Goal: Task Accomplishment & Management: Use online tool/utility

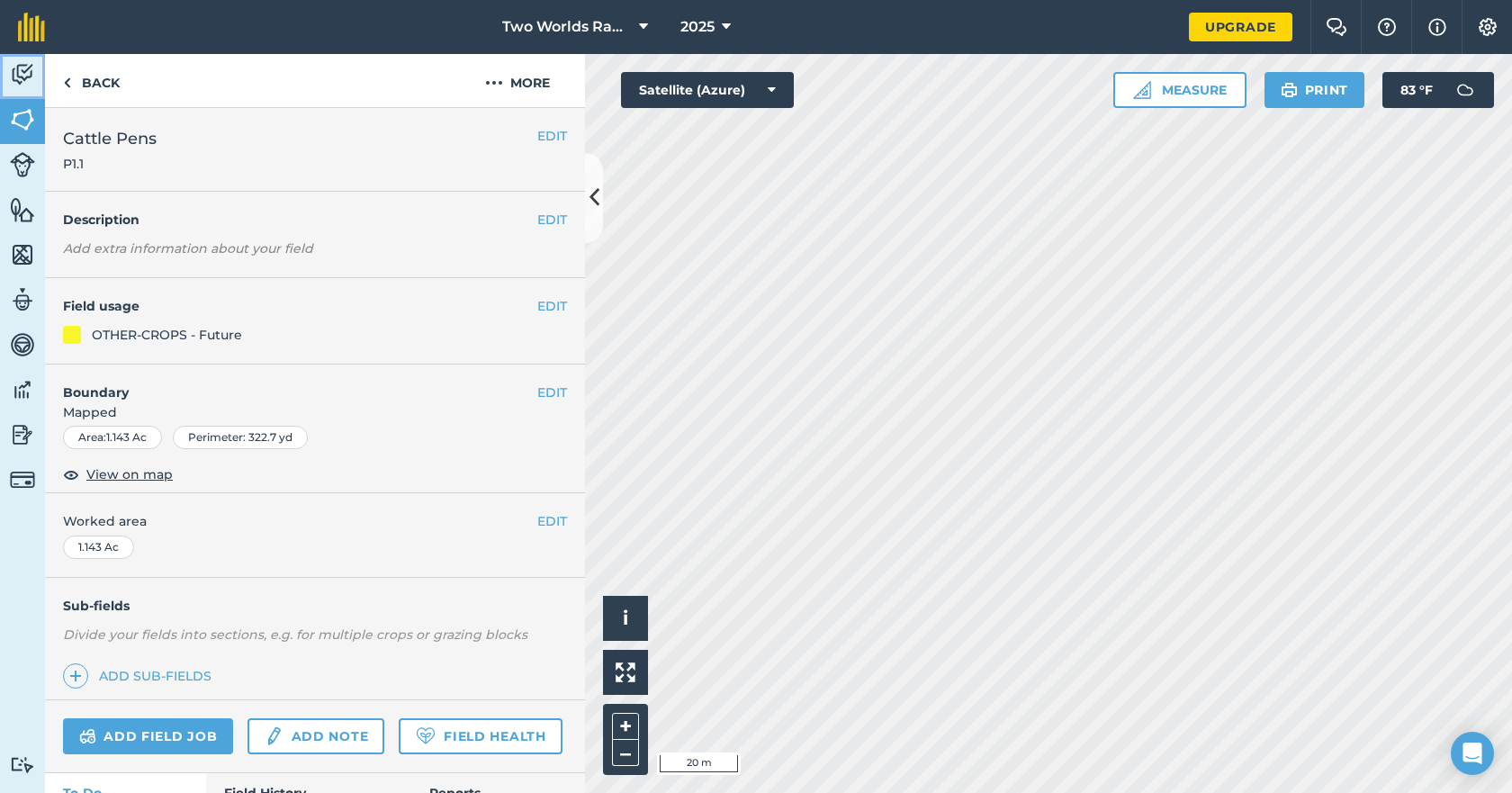
click at [27, 73] on img at bounding box center [22, 75] width 26 height 27
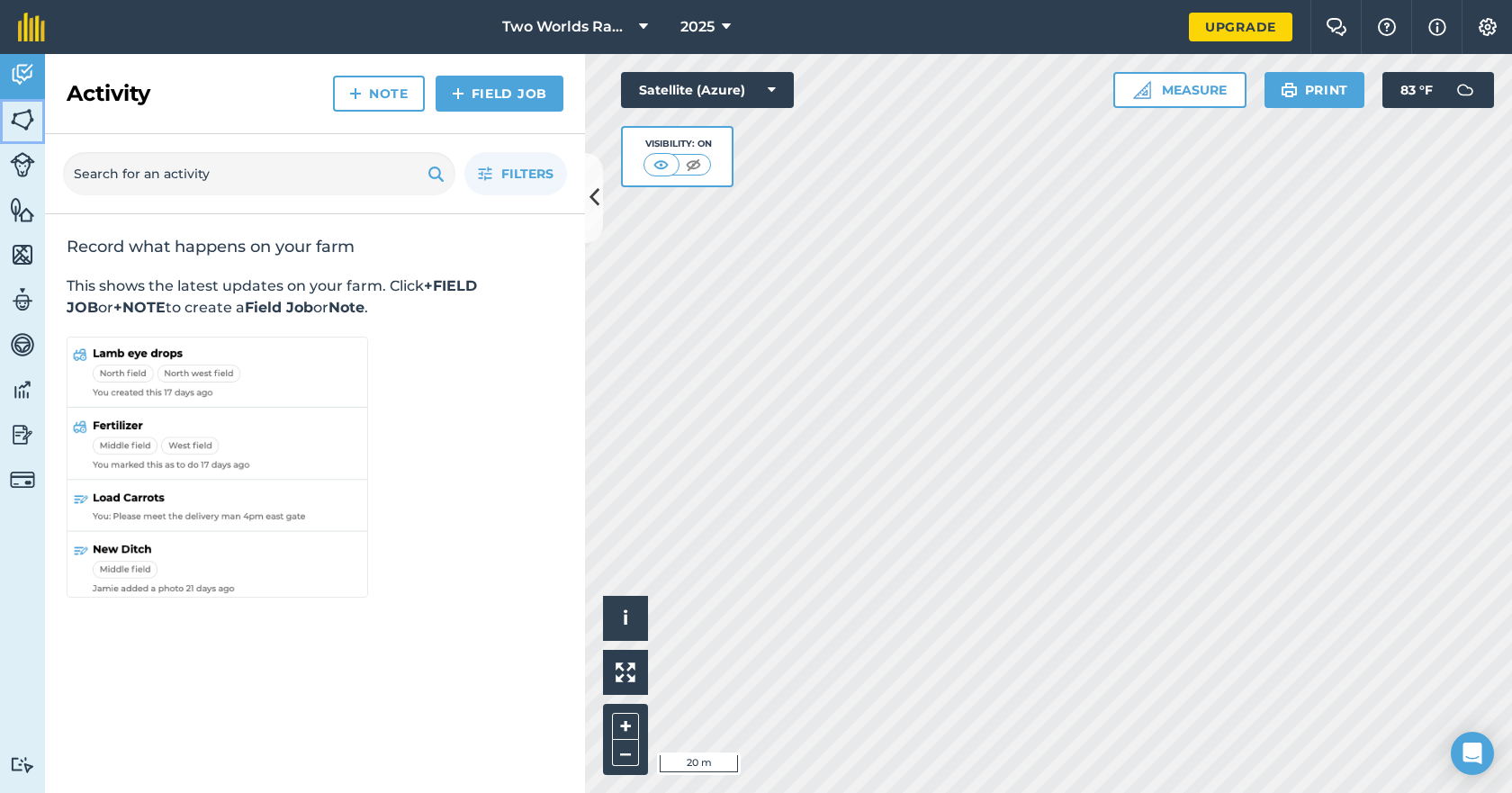
click at [22, 119] on img at bounding box center [22, 119] width 26 height 27
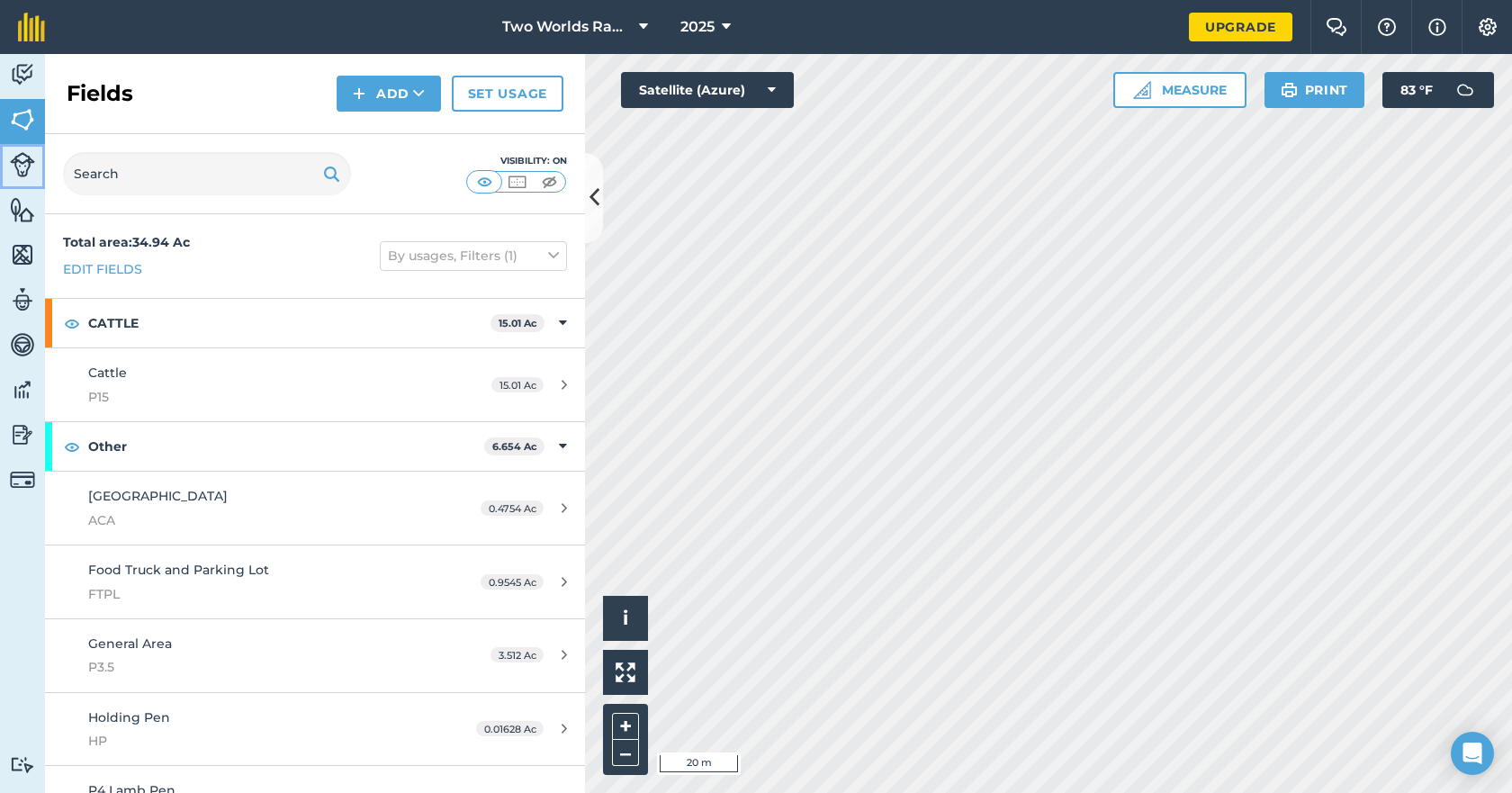
click at [21, 157] on img at bounding box center [22, 165] width 26 height 26
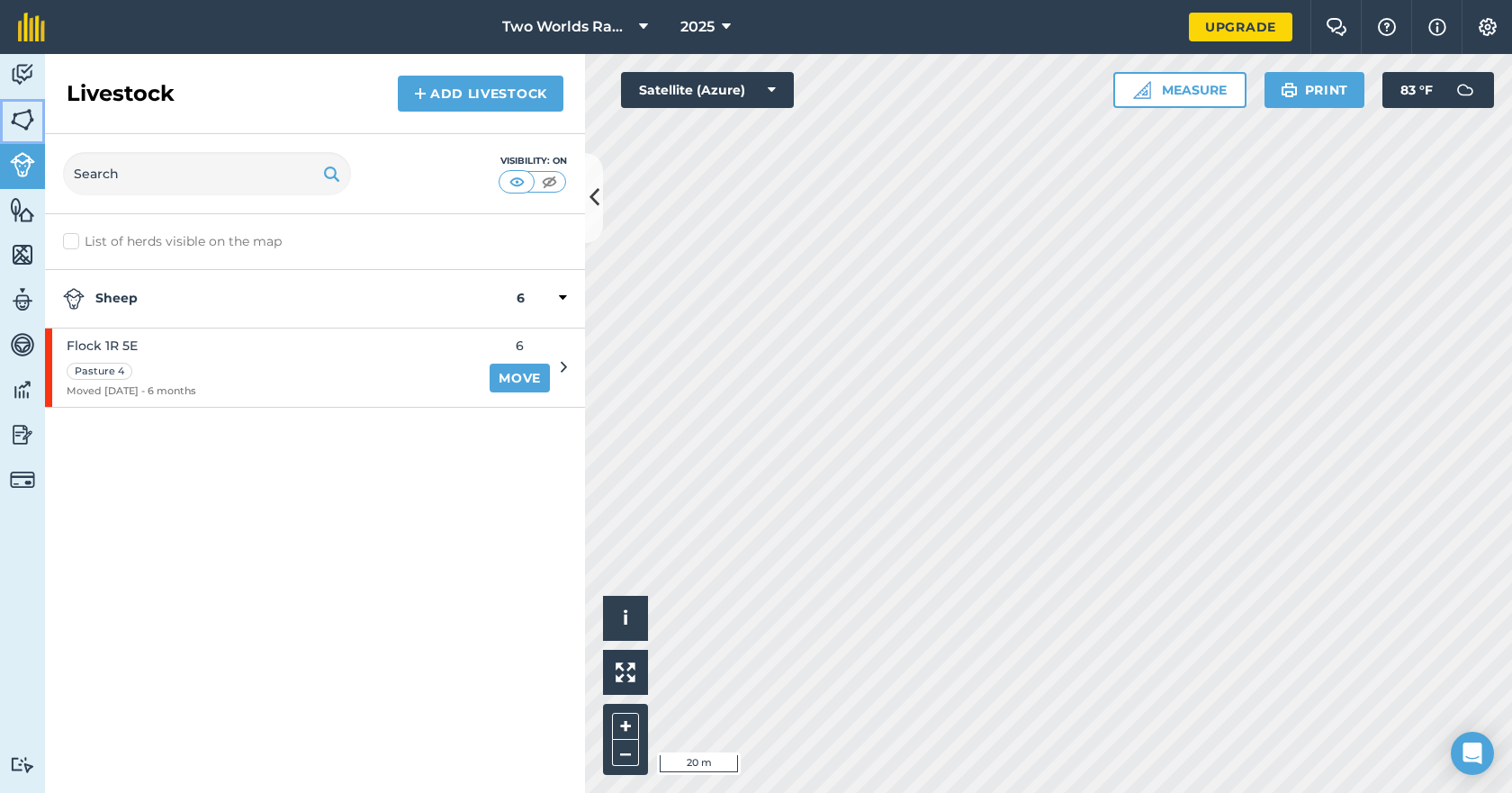
click at [27, 123] on img at bounding box center [22, 119] width 26 height 27
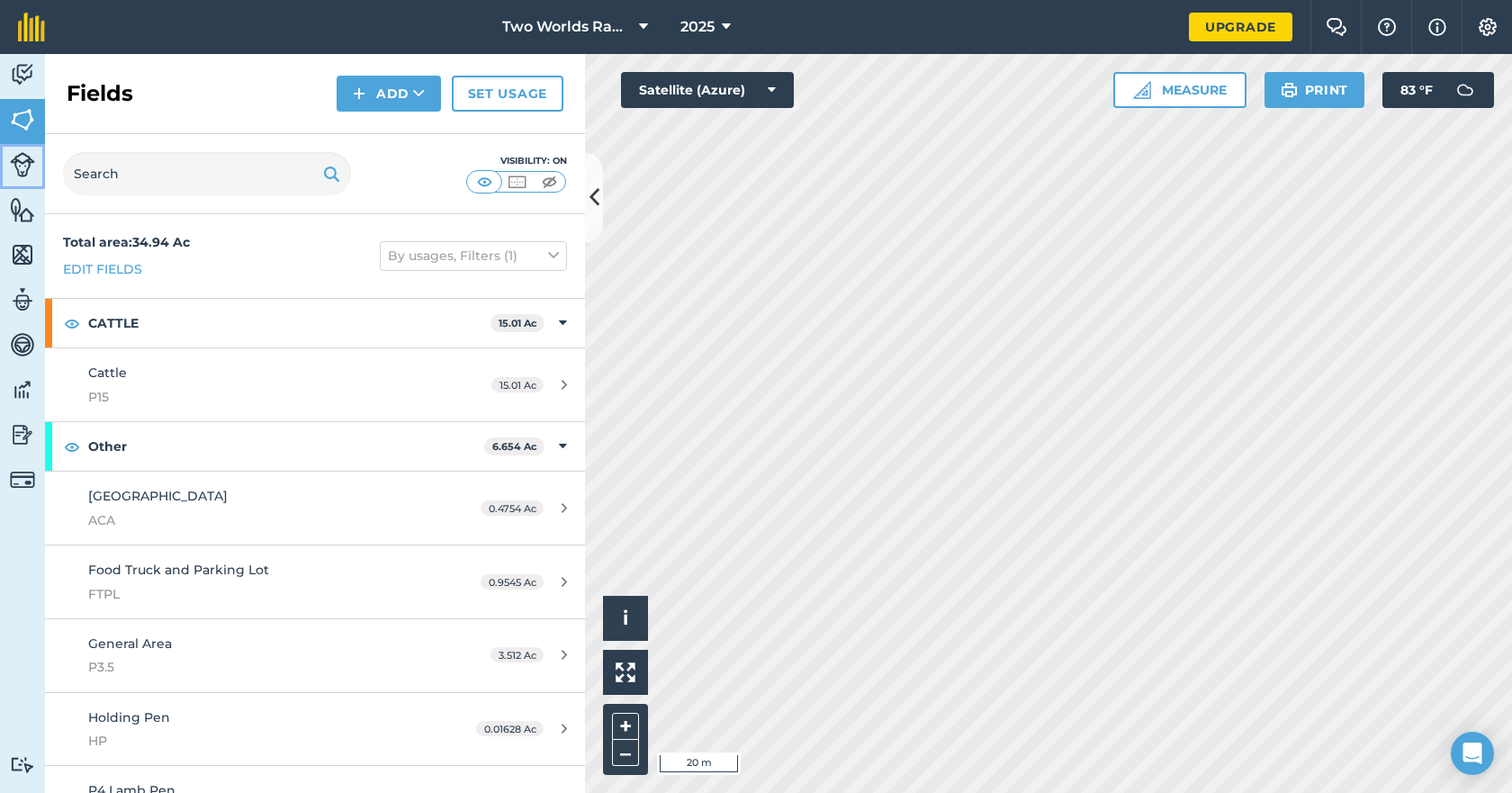
click at [22, 167] on img at bounding box center [22, 165] width 26 height 26
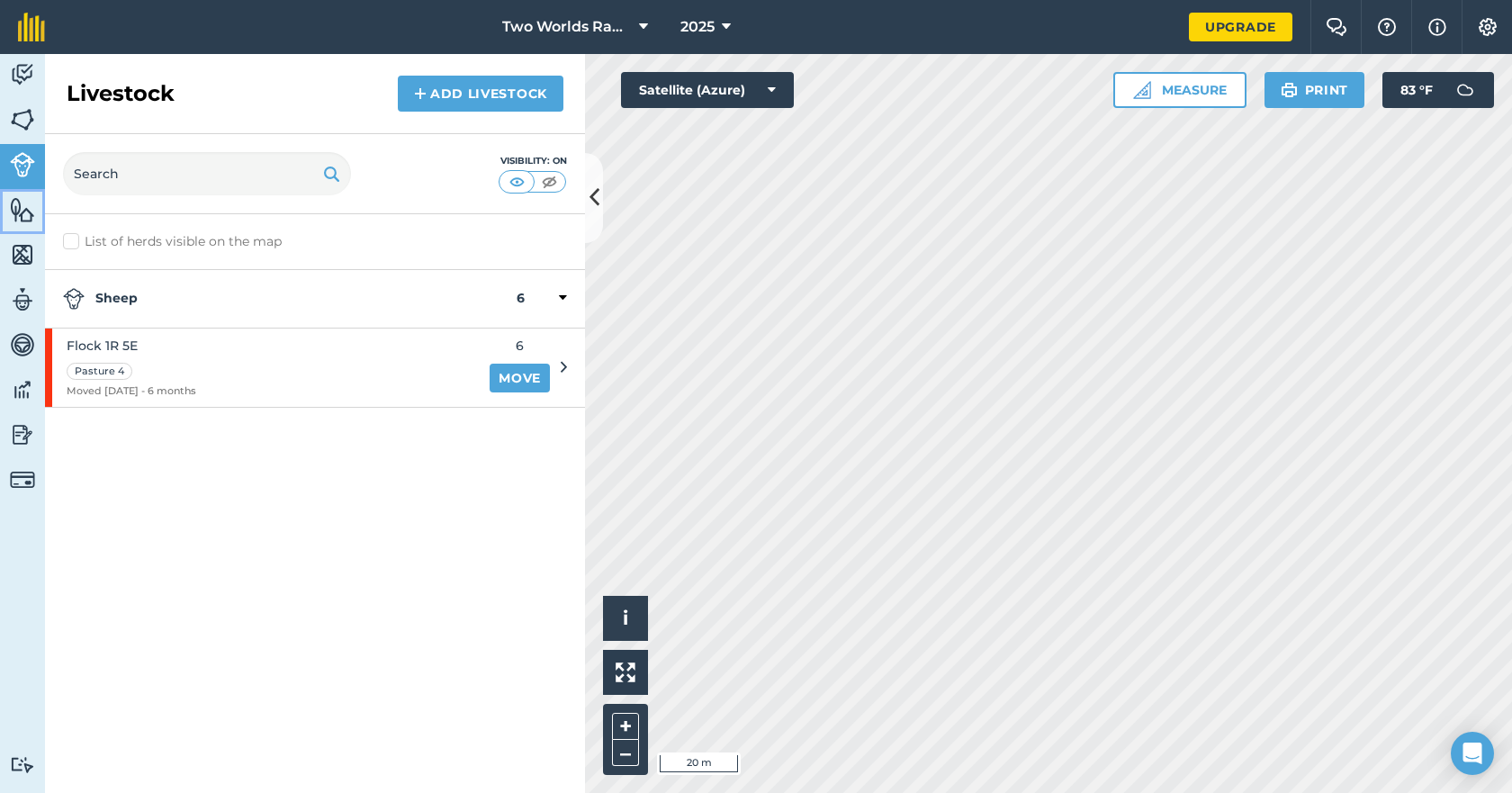
click at [24, 211] on img at bounding box center [22, 209] width 26 height 27
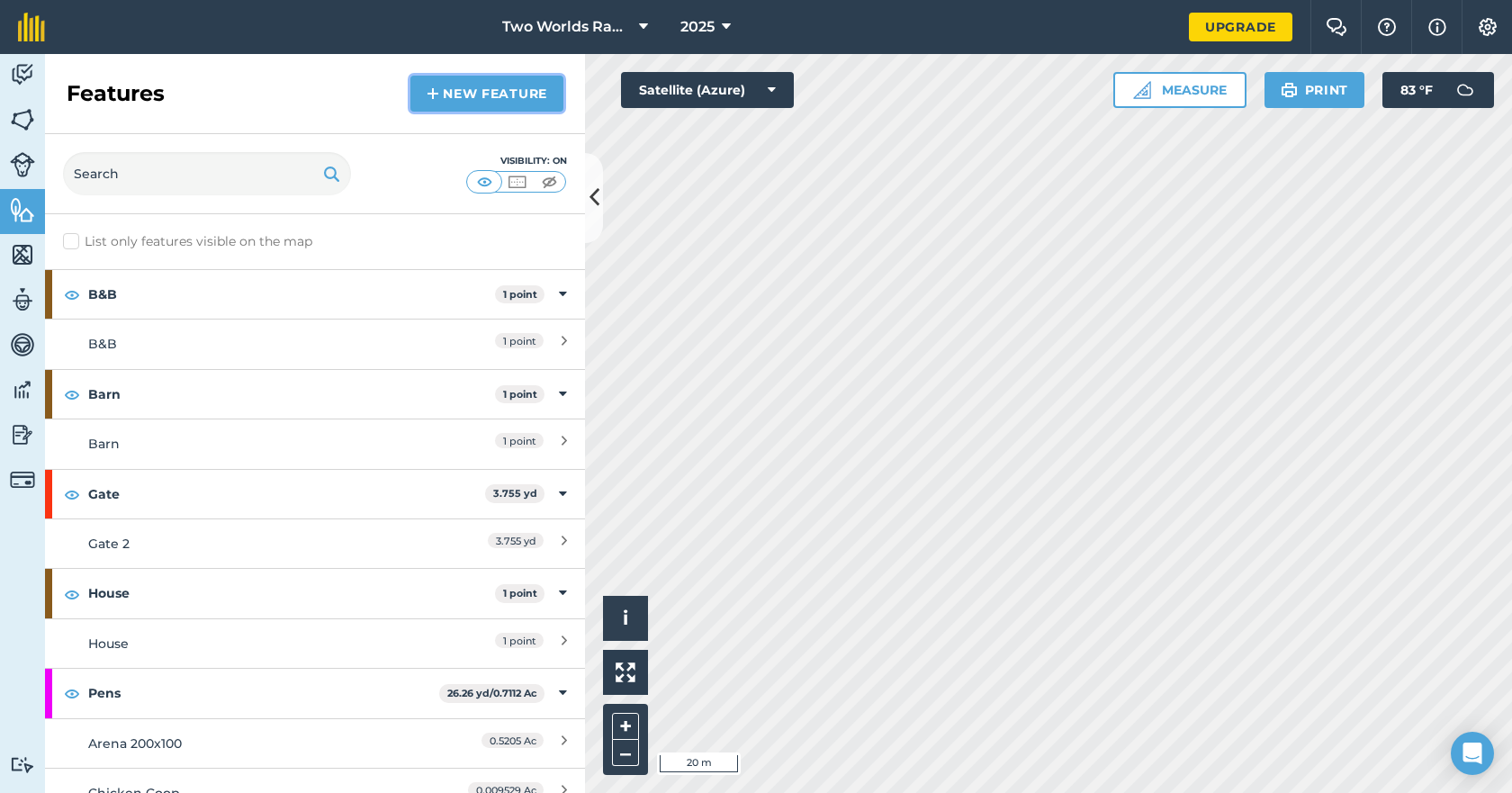
click at [448, 98] on link "New feature" at bounding box center [487, 94] width 153 height 36
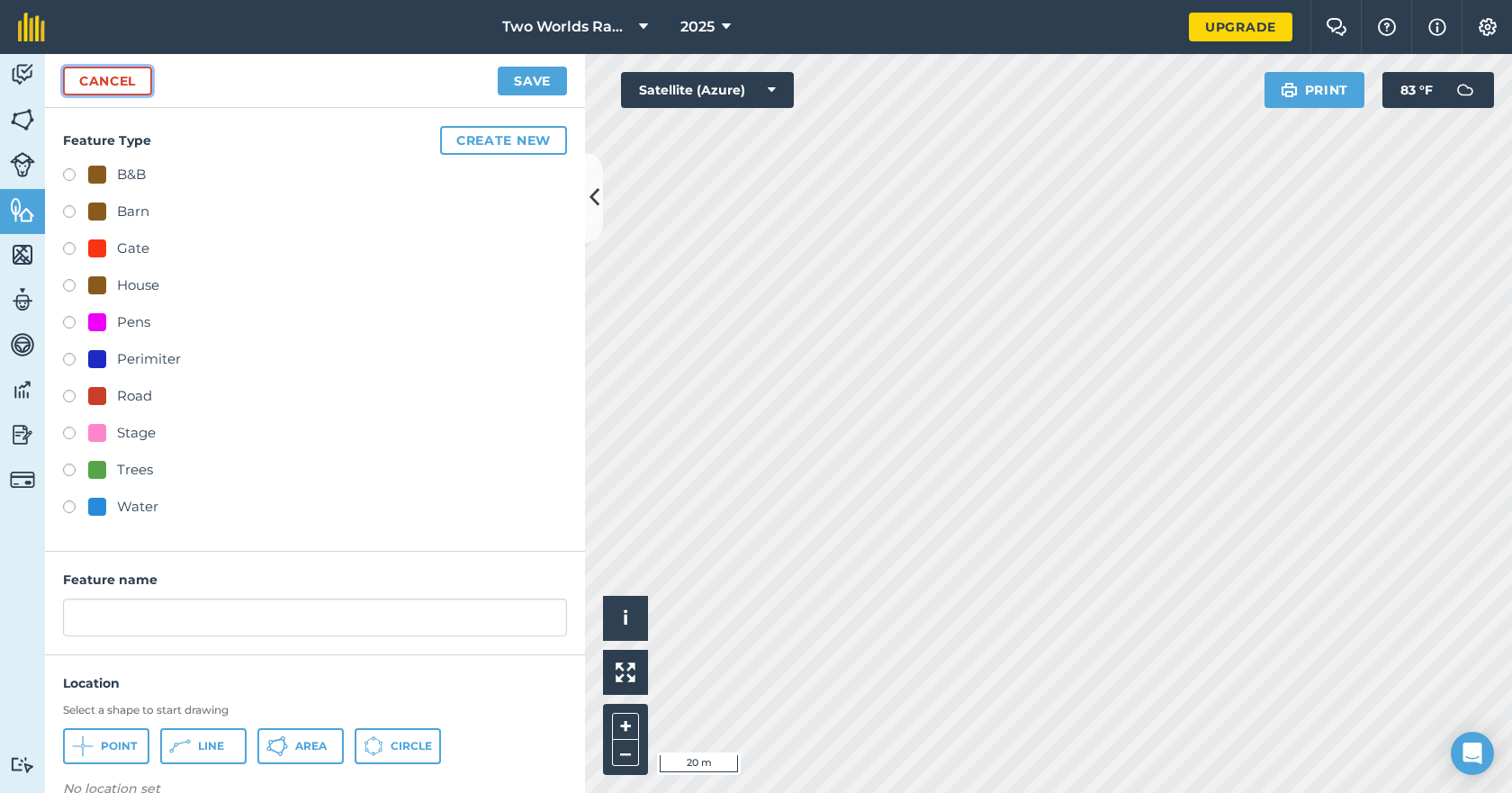
click at [133, 82] on link "Cancel" at bounding box center [108, 80] width 89 height 28
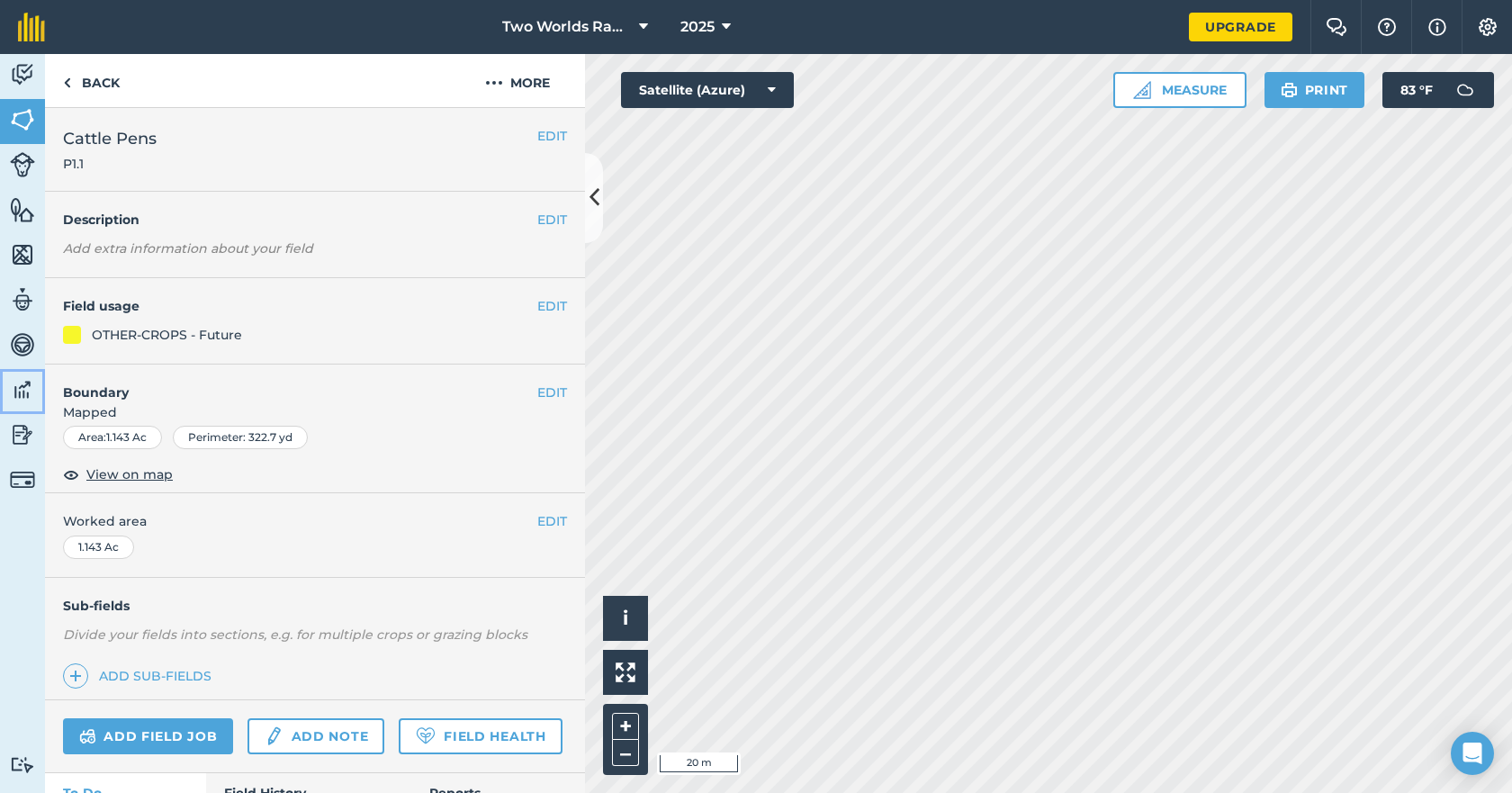
click at [19, 393] on img at bounding box center [22, 389] width 26 height 27
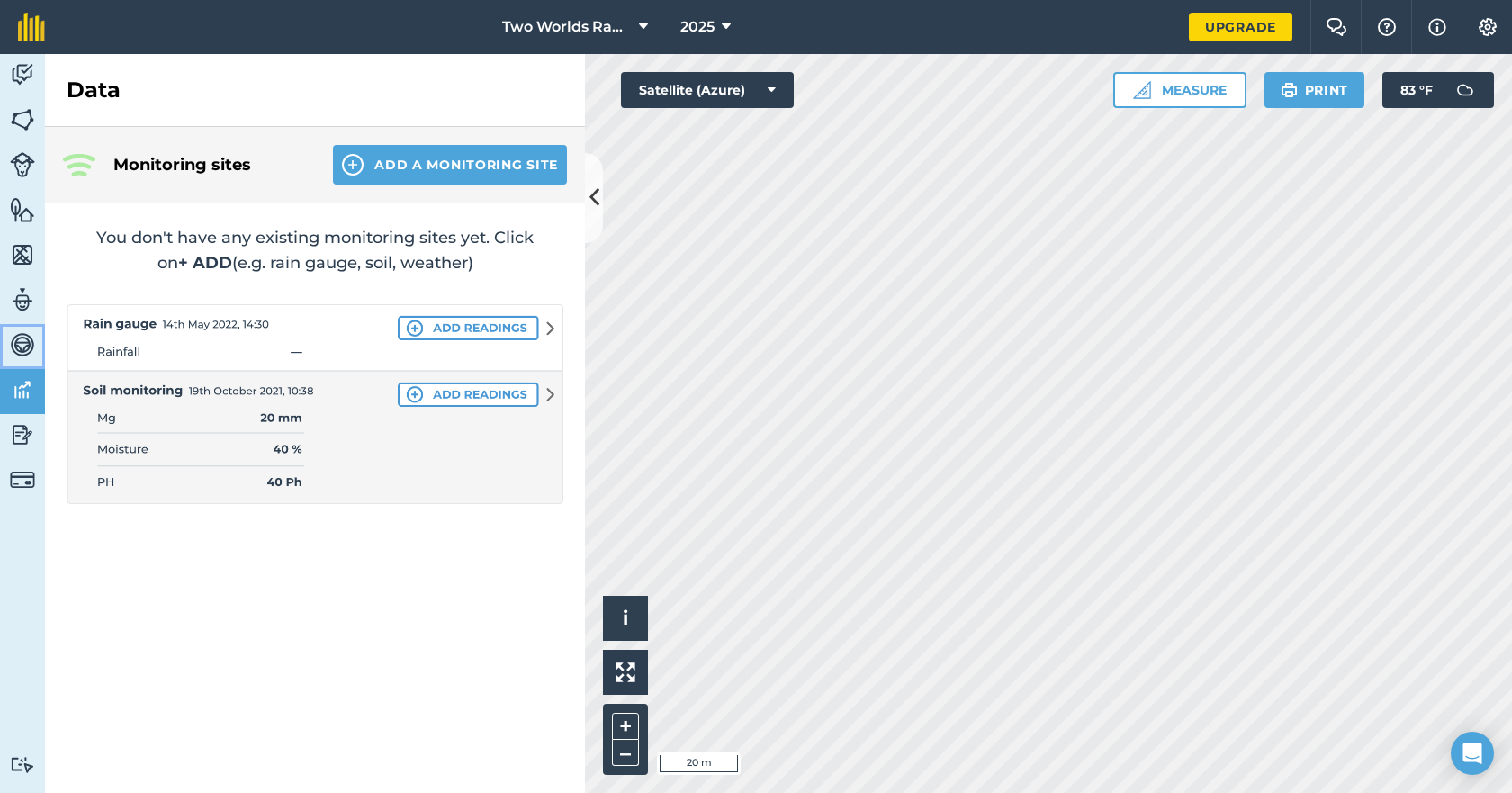
click at [29, 344] on img at bounding box center [22, 344] width 26 height 27
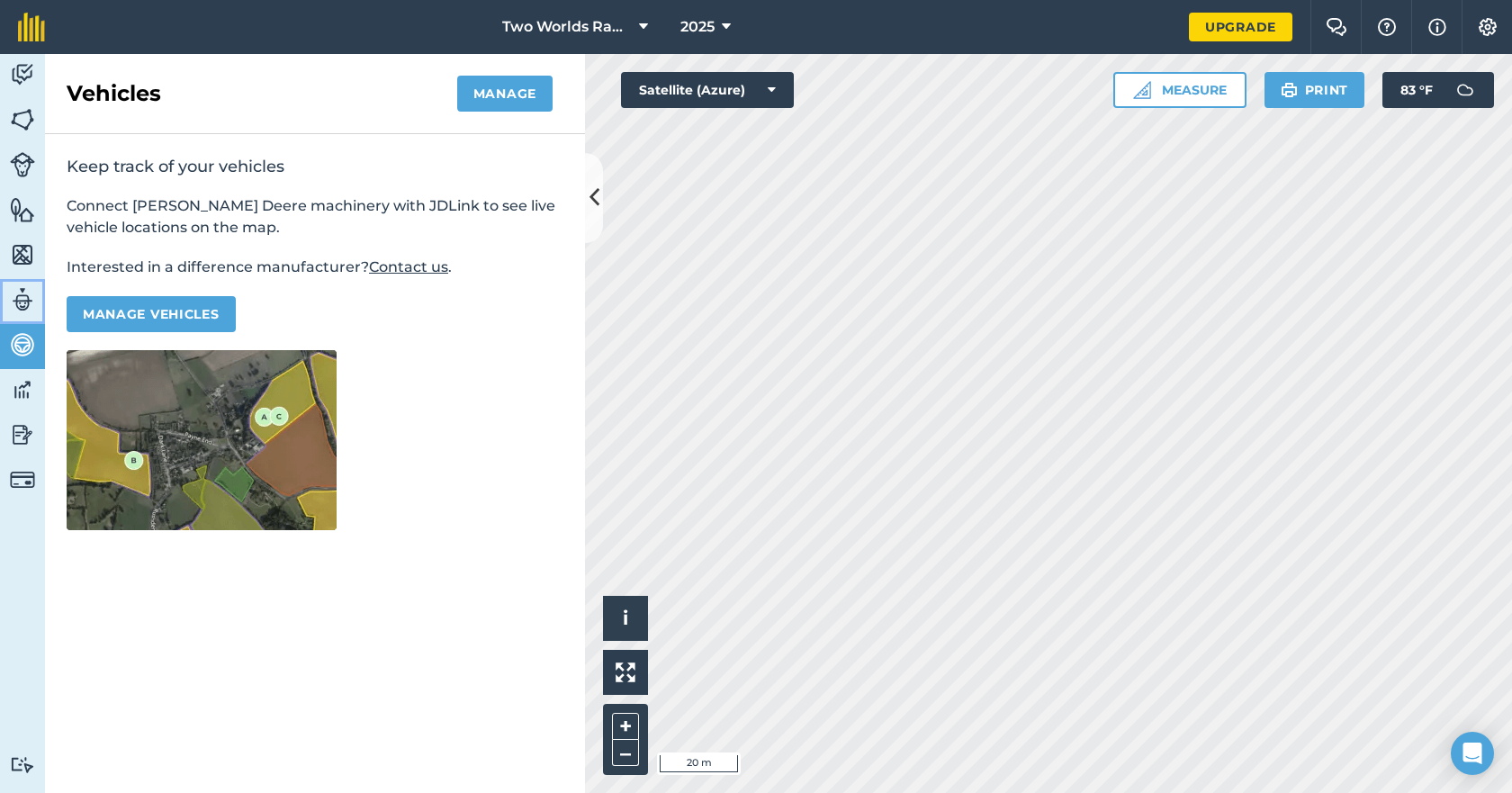
click at [27, 300] on img at bounding box center [22, 299] width 26 height 27
select select "MEMBER"
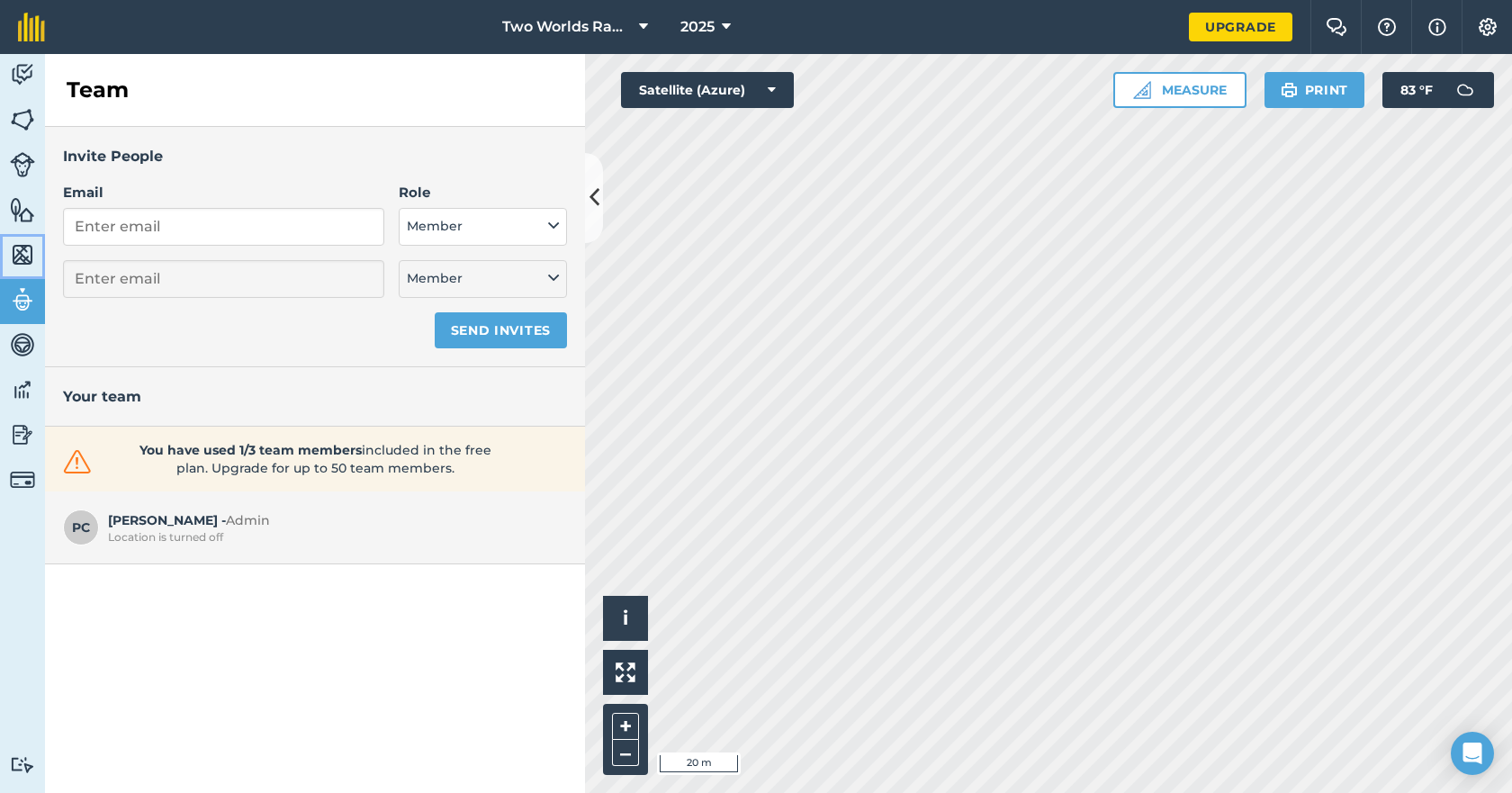
click at [27, 252] on img at bounding box center [22, 255] width 26 height 27
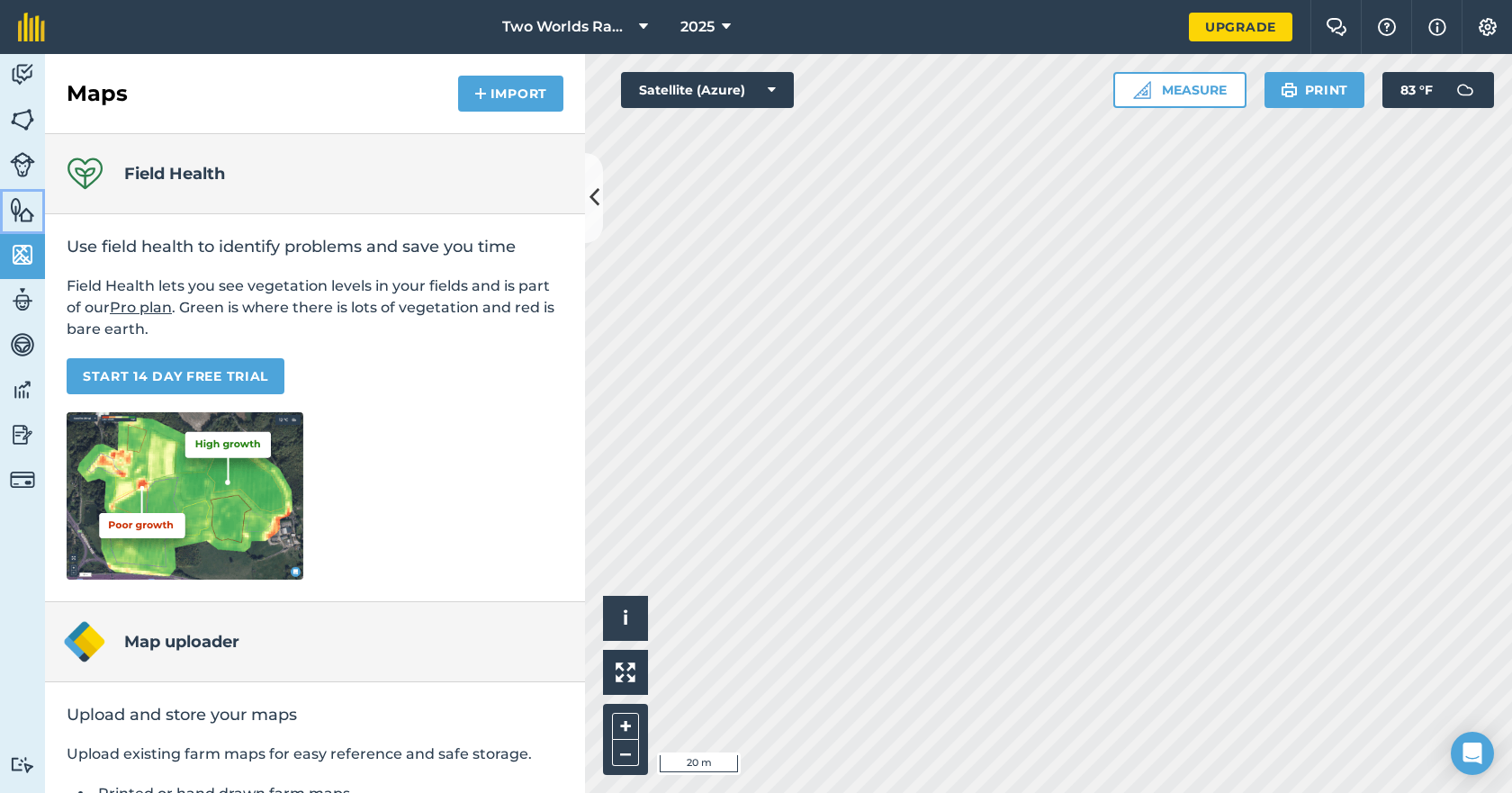
click at [26, 212] on img at bounding box center [22, 209] width 26 height 27
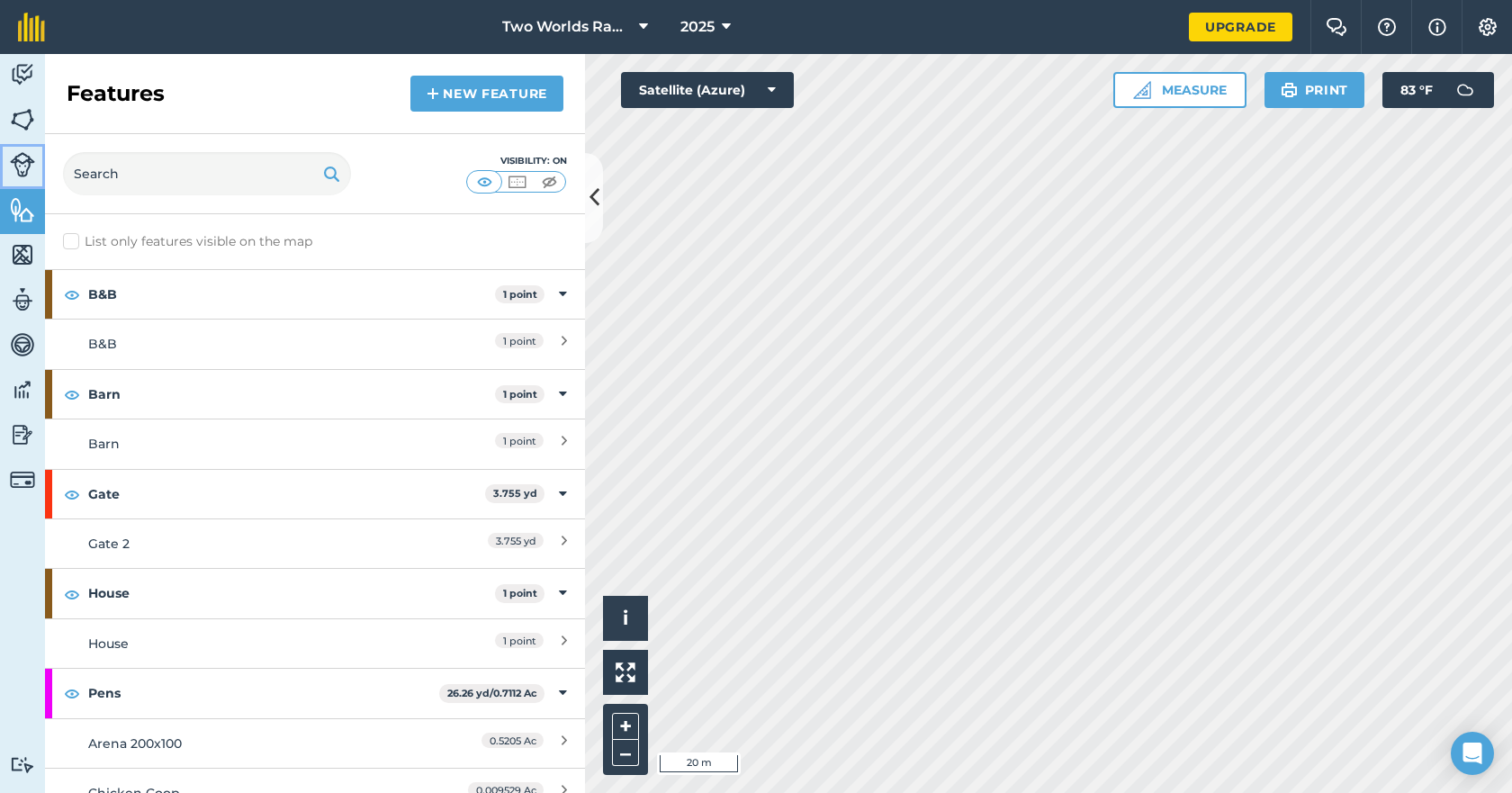
click at [13, 167] on img at bounding box center [22, 165] width 26 height 26
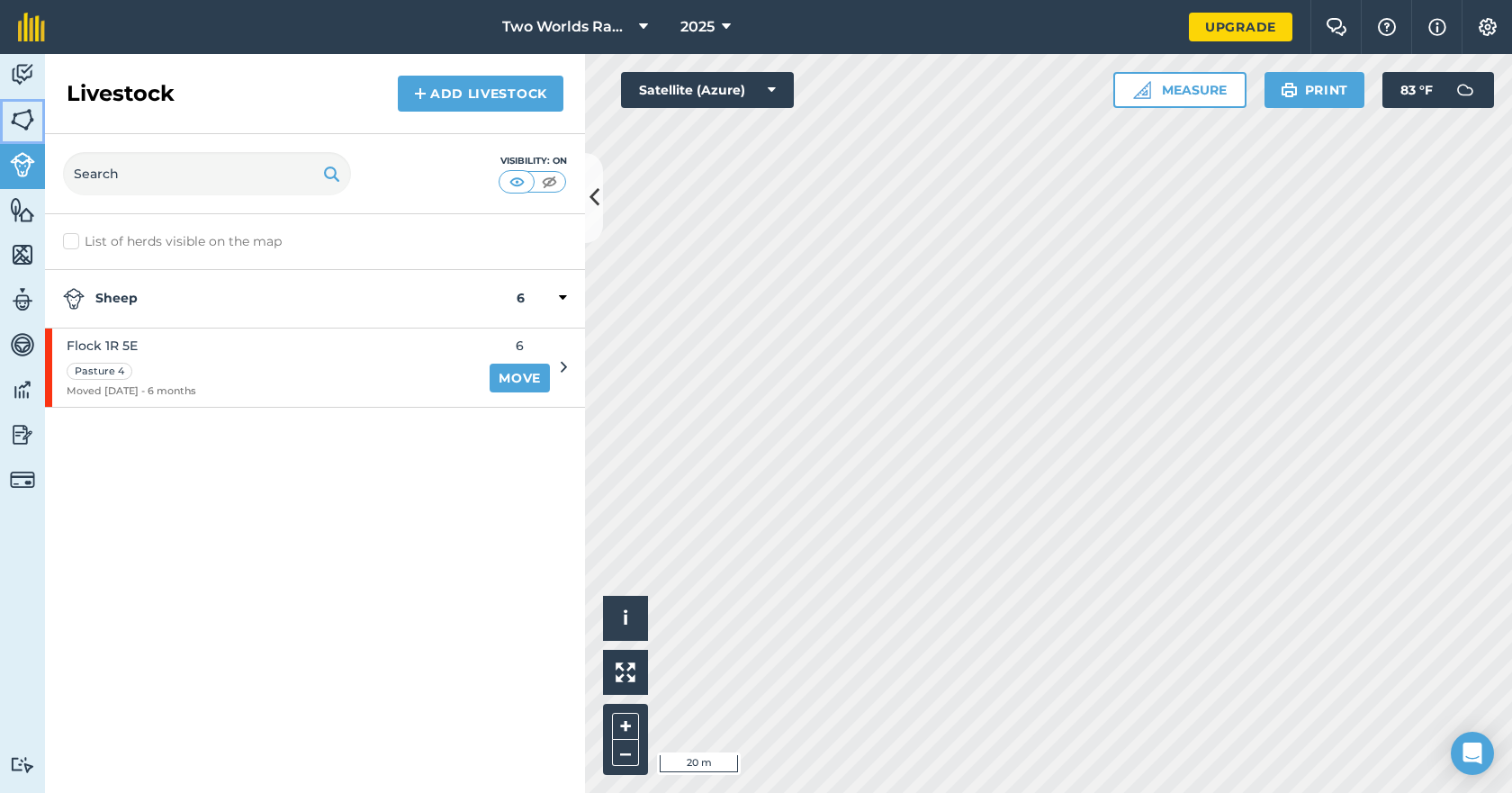
click at [27, 117] on img at bounding box center [22, 119] width 26 height 27
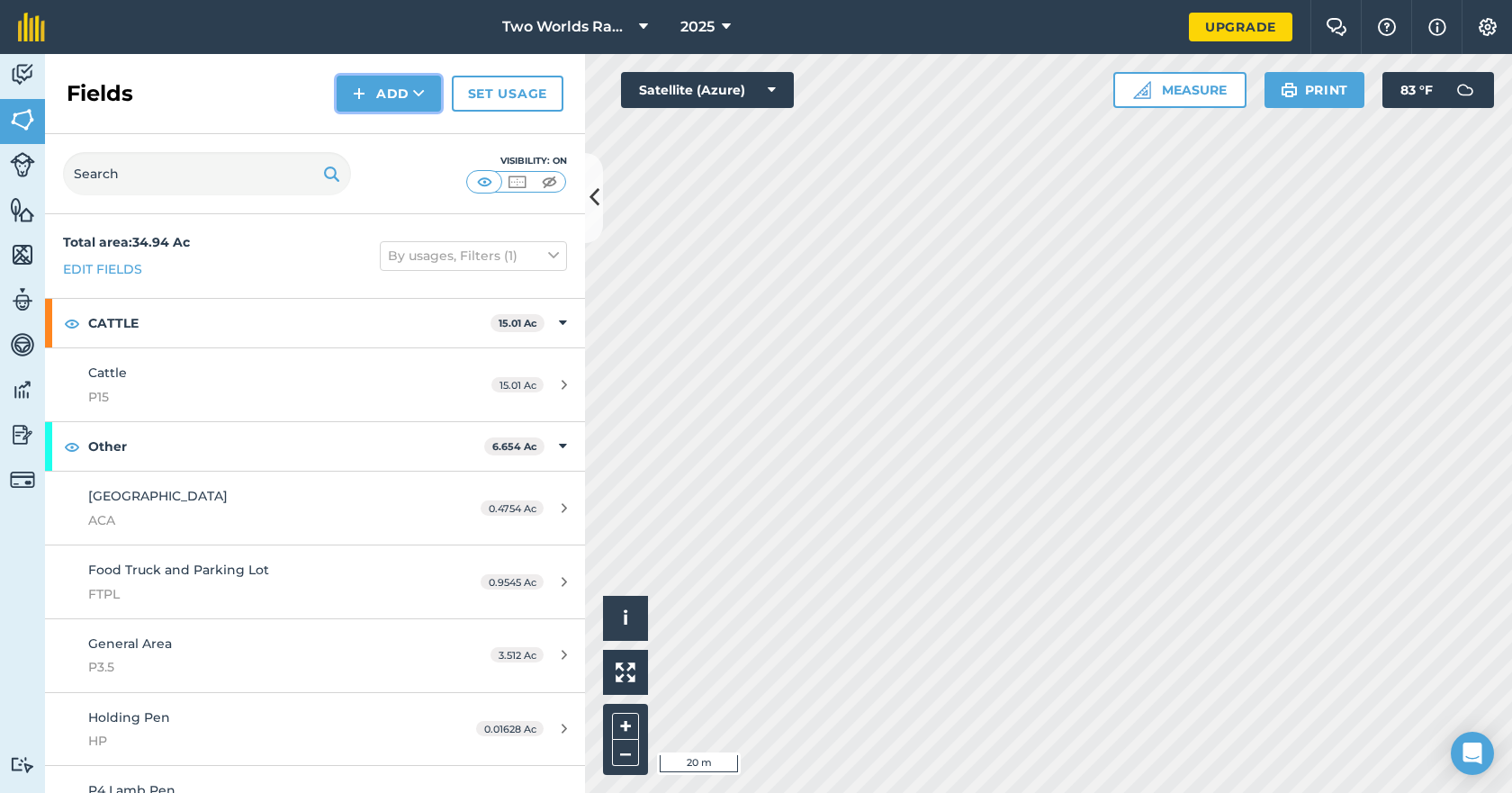
click at [396, 95] on button "Add" at bounding box center [389, 94] width 104 height 36
click at [379, 141] on link "Draw" at bounding box center [388, 134] width 99 height 40
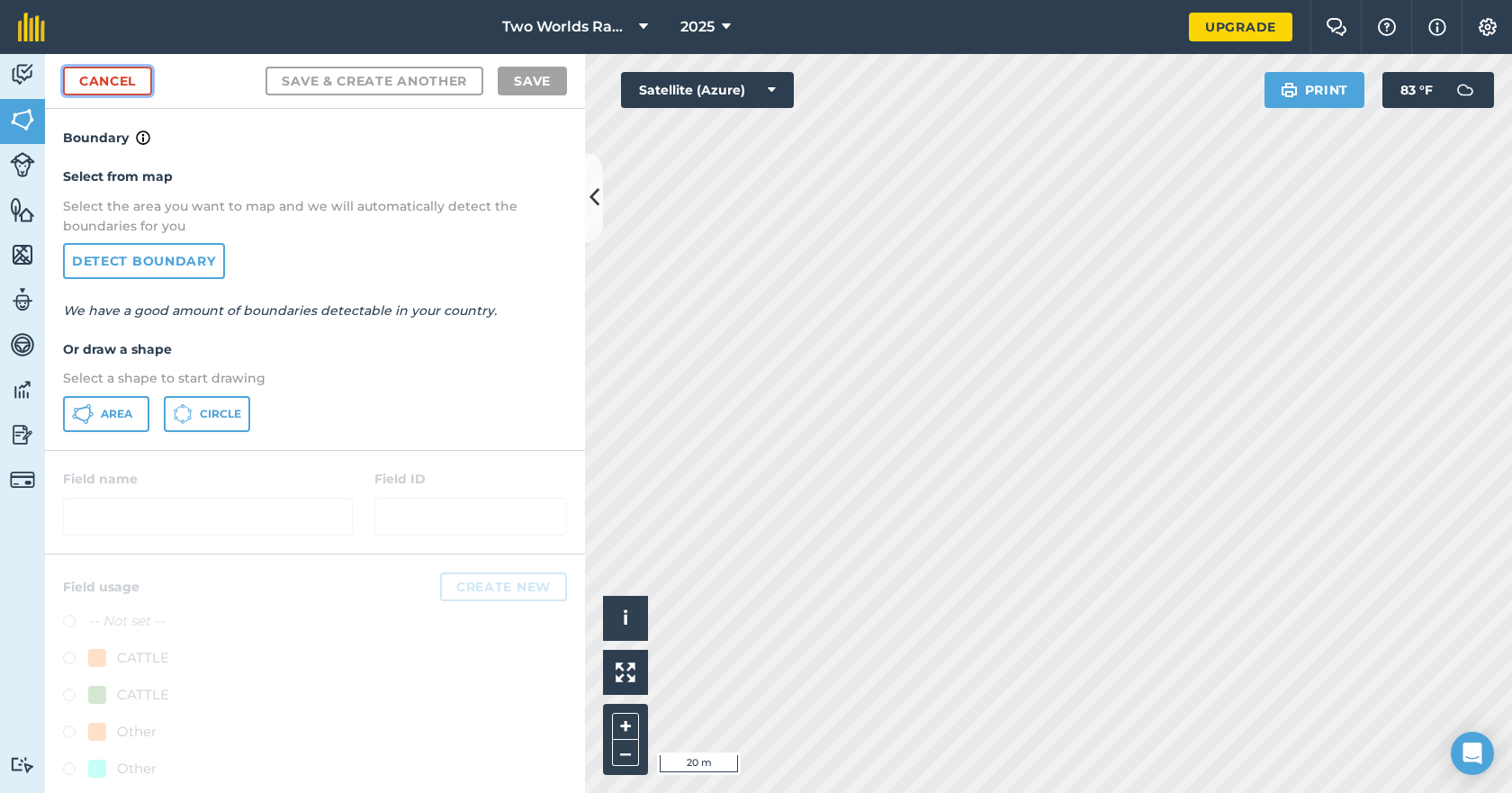
click at [99, 82] on link "Cancel" at bounding box center [108, 80] width 89 height 28
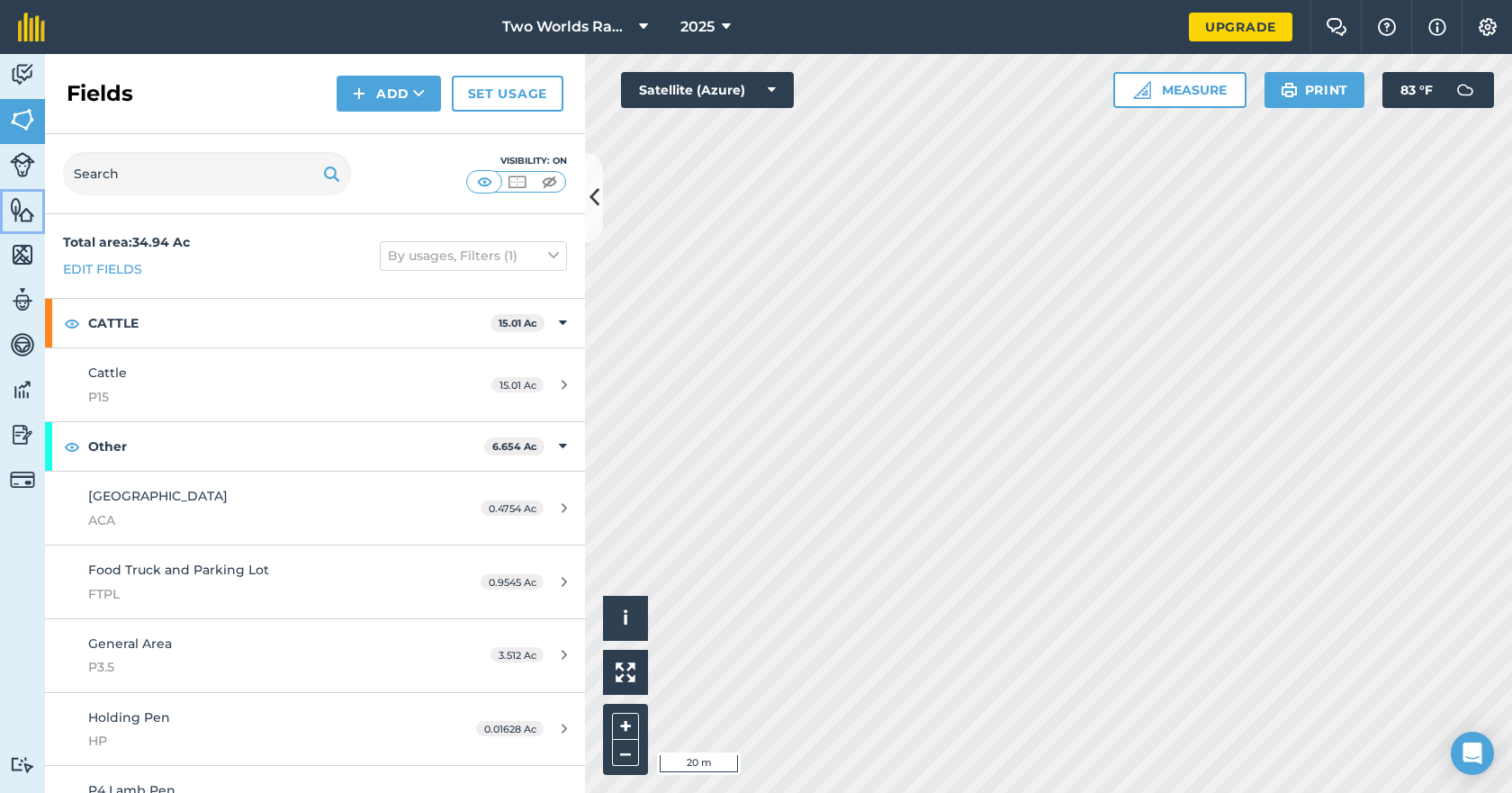
click at [22, 214] on img at bounding box center [22, 209] width 26 height 27
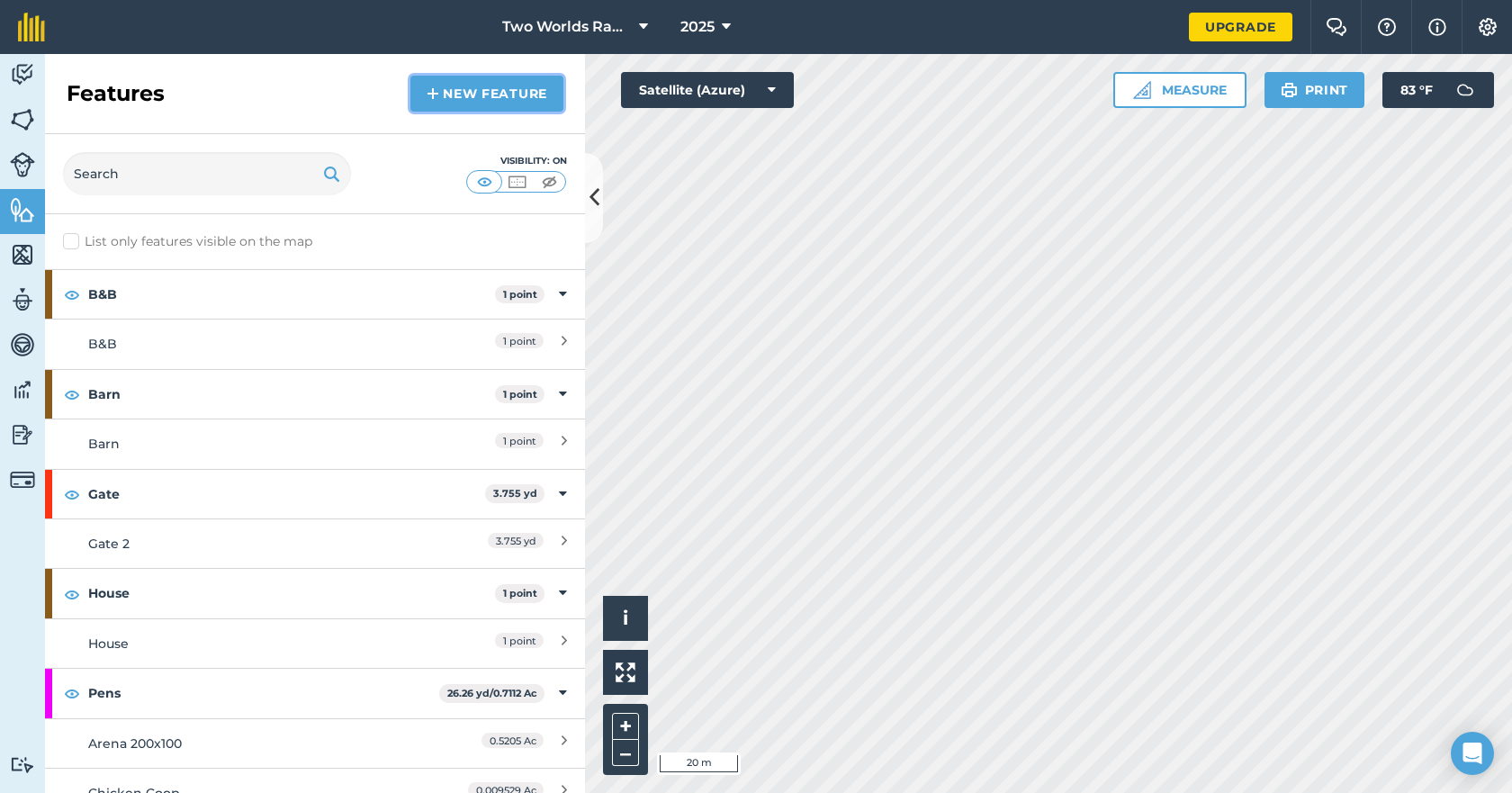
click at [438, 104] on link "New feature" at bounding box center [487, 94] width 153 height 36
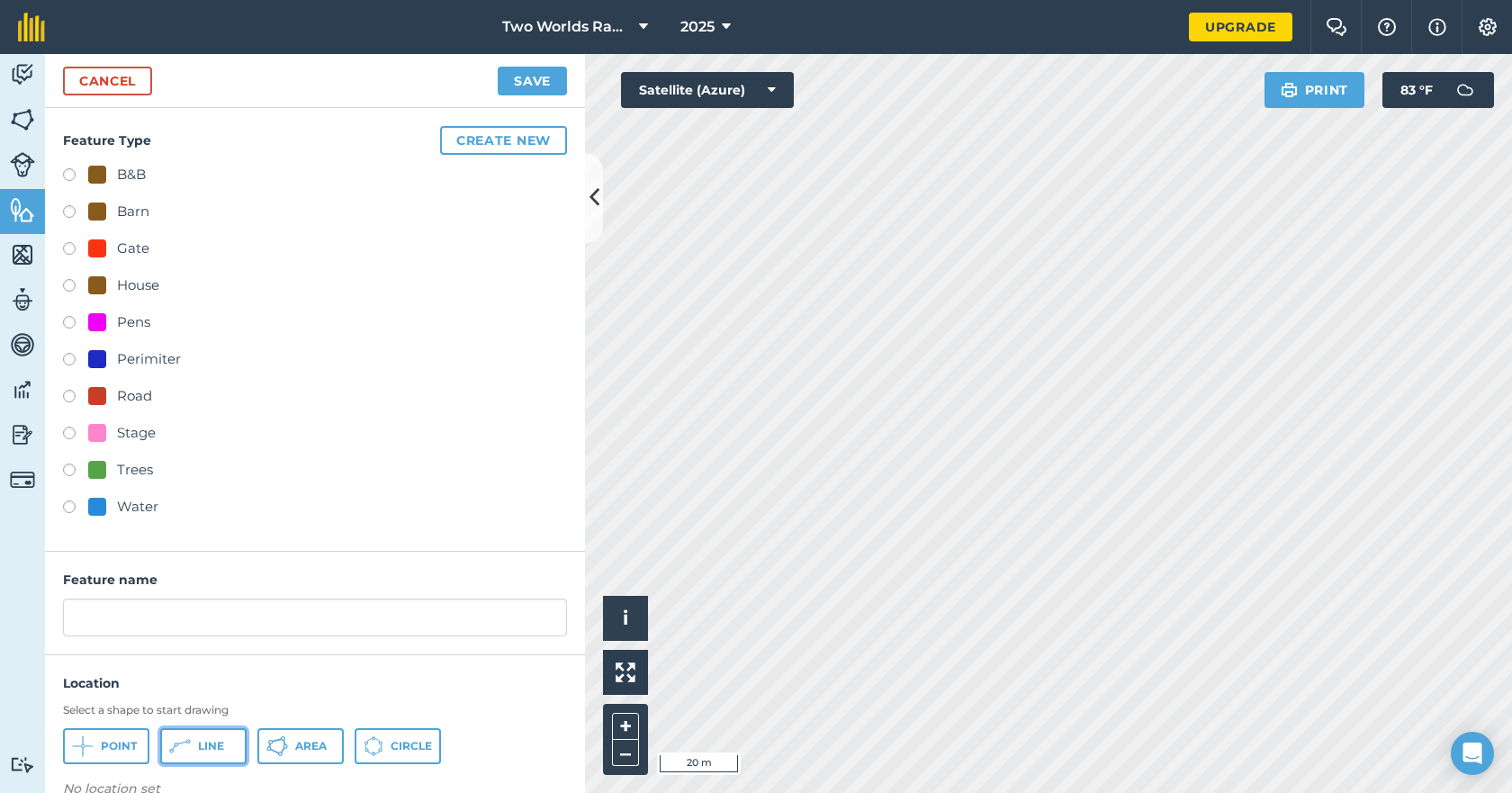
click at [180, 745] on icon at bounding box center [180, 746] width 22 height 22
click at [121, 86] on link "Cancel" at bounding box center [108, 80] width 89 height 28
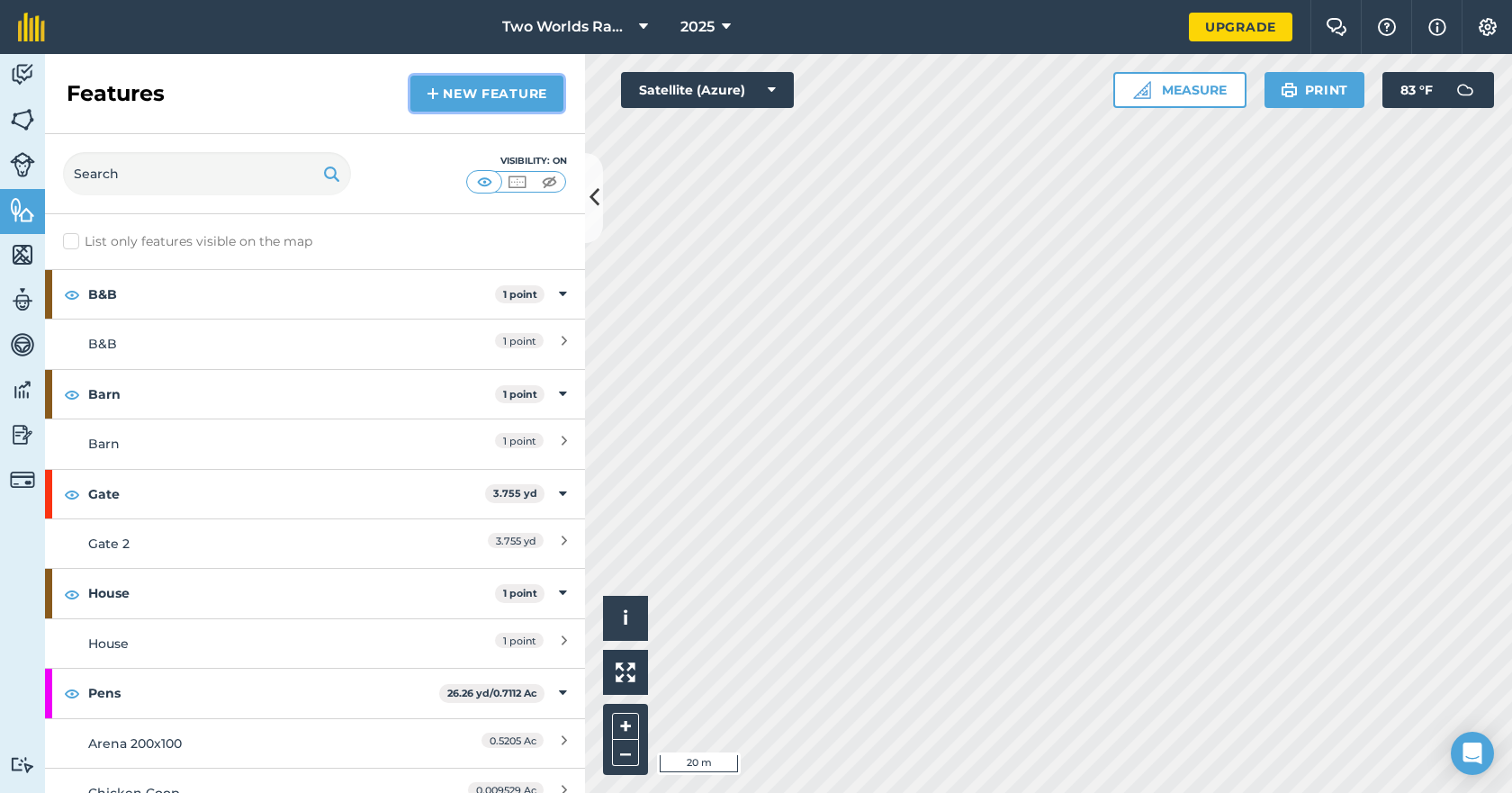
click at [459, 95] on link "New feature" at bounding box center [487, 94] width 153 height 36
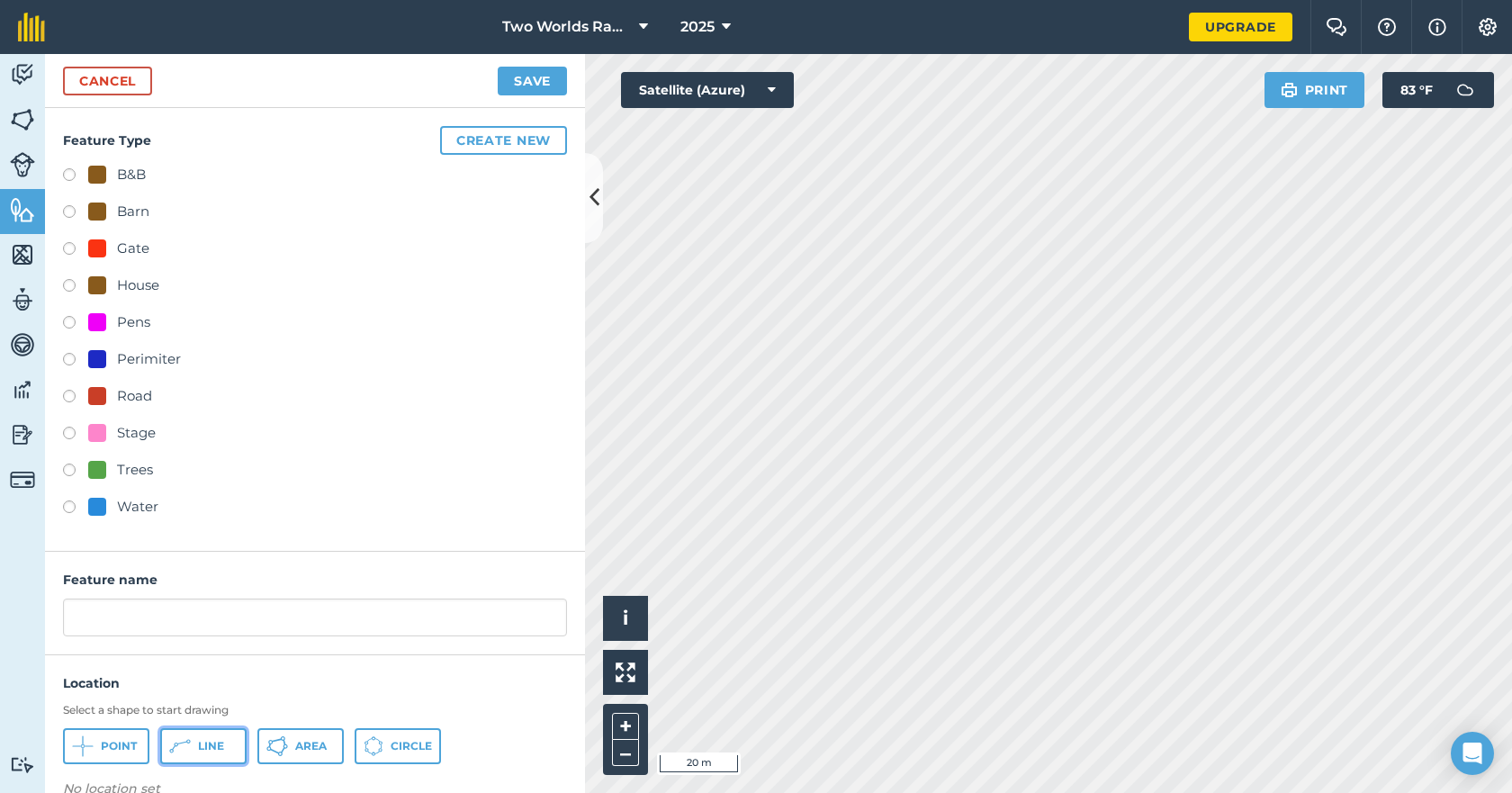
click at [194, 759] on button "Line" at bounding box center [202, 746] width 86 height 36
